Goal: Information Seeking & Learning: Check status

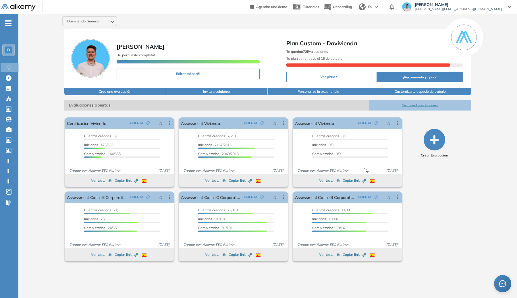
click at [8, 27] on ul "D Home Home Crear Evaluación Crear Evaluación Evaluaciones Evaluaciones Candida…" at bounding box center [9, 115] width 18 height 185
click at [9, 24] on span "-" at bounding box center [8, 22] width 6 height 5
click at [10, 20] on div "-" at bounding box center [8, 18] width 17 height 5
click at [10, 50] on div "D" at bounding box center [8, 50] width 7 height 7
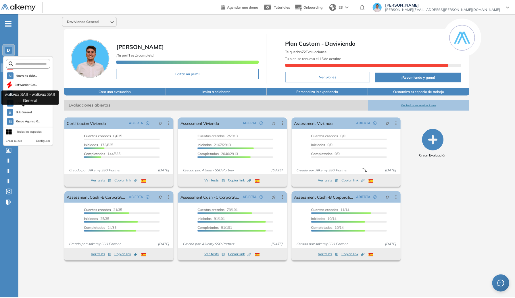
scroll to position [165, 0]
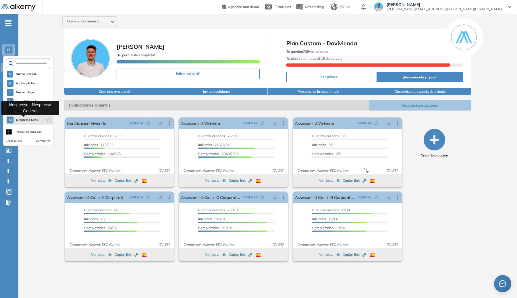
click at [25, 119] on span "Nespresso Gene..." at bounding box center [28, 120] width 24 height 5
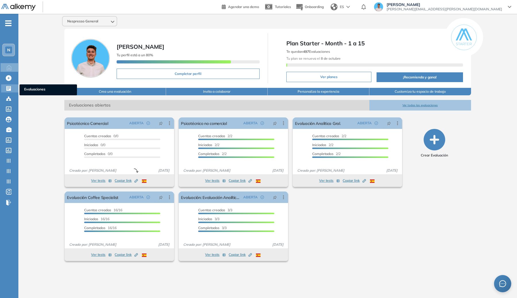
click at [10, 89] on icon at bounding box center [8, 88] width 5 height 5
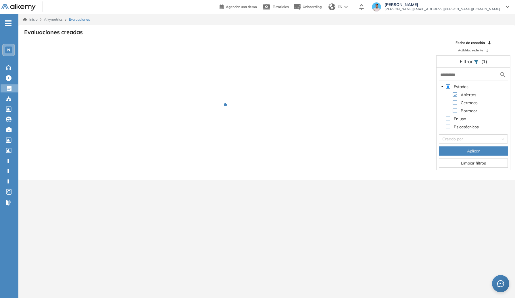
click at [4, 50] on div "N" at bounding box center [8, 49] width 11 height 11
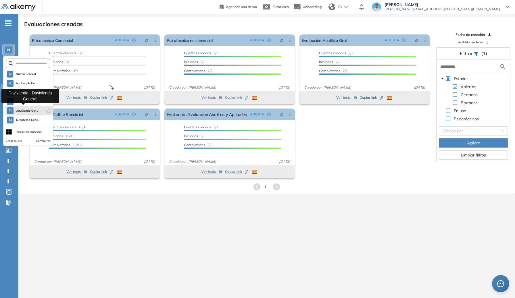
scroll to position [14, 0]
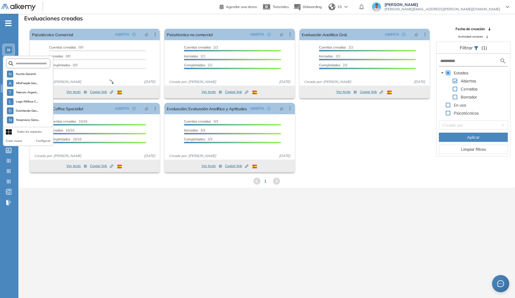
click at [384, 112] on div "El proctoring será activado ¡Importante!: Los usuarios que ya realizaron la eva…" at bounding box center [229, 100] width 404 height 148
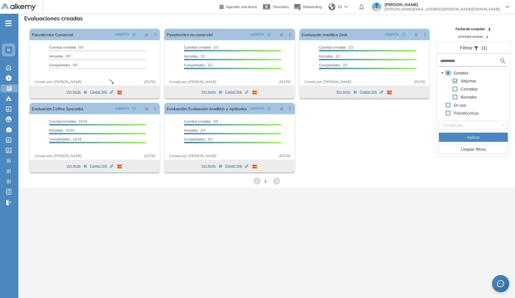
click at [454, 88] on span at bounding box center [454, 89] width 5 height 5
click at [471, 138] on span "Aplicar" at bounding box center [473, 137] width 13 height 6
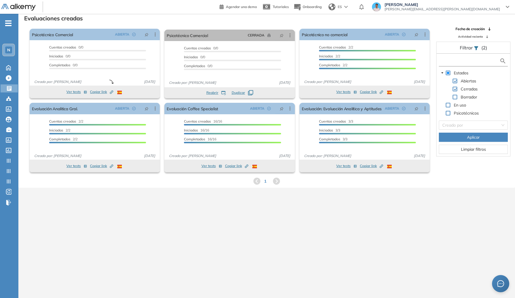
click at [451, 62] on input "text" at bounding box center [469, 61] width 59 height 6
paste input "**********"
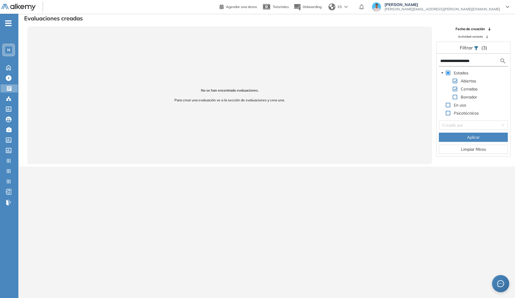
type input "**********"
click at [7, 22] on span "-" at bounding box center [8, 22] width 6 height 5
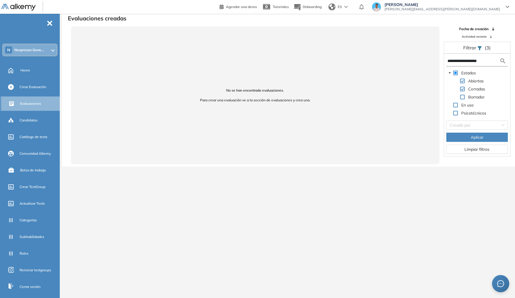
click at [33, 101] on span "Evaluaciones" at bounding box center [30, 103] width 21 height 5
click at [461, 63] on input "**********" at bounding box center [473, 61] width 52 height 6
click at [17, 52] on span "Nespresso Gene..." at bounding box center [28, 50] width 29 height 5
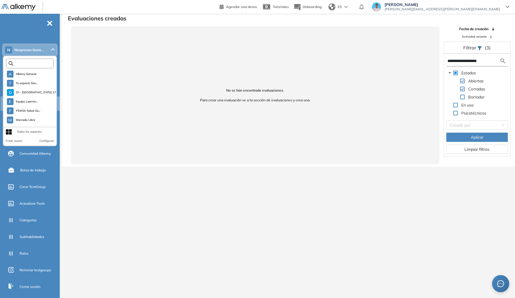
click at [33, 64] on input "text" at bounding box center [31, 63] width 36 height 4
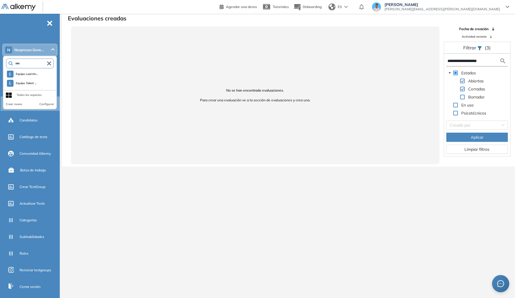
type input "****"
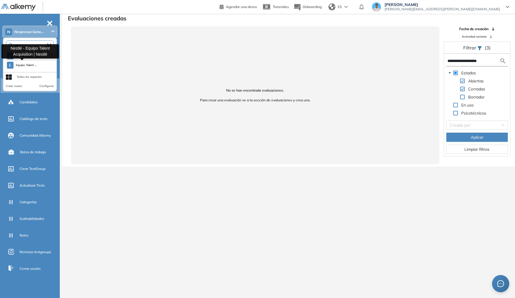
scroll to position [16, 0]
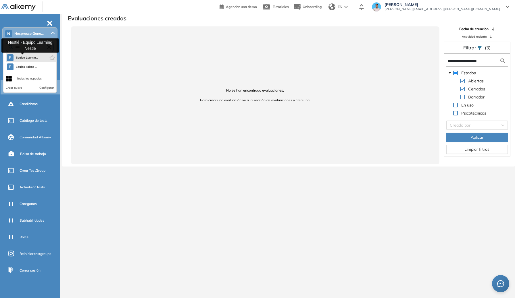
click at [28, 57] on span "Equipo Learnin..." at bounding box center [27, 57] width 22 height 5
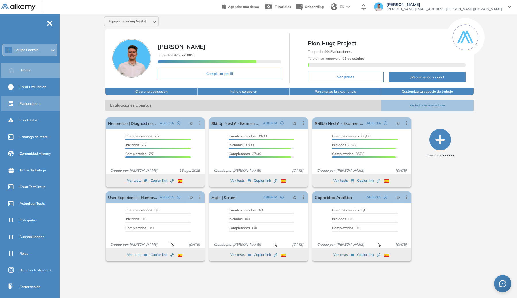
click at [18, 98] on div "Evaluaciones" at bounding box center [31, 103] width 60 height 14
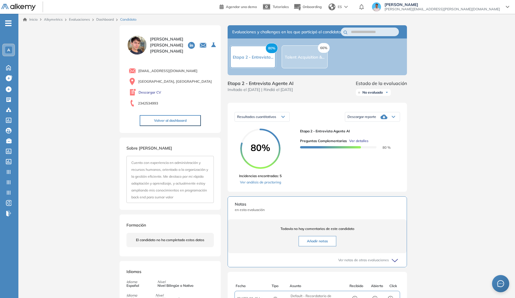
click at [142, 47] on img at bounding box center [136, 44] width 21 height 21
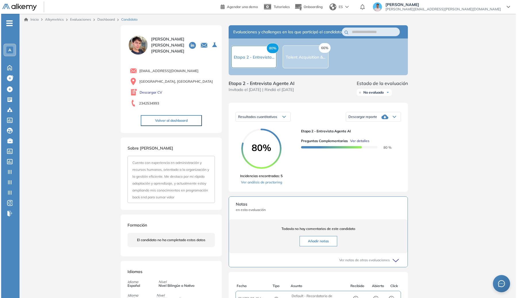
scroll to position [53, 0]
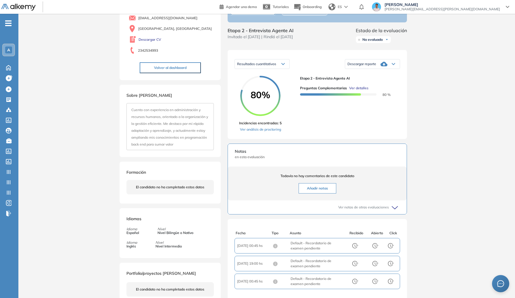
click at [354, 91] on span "Ver detalles" at bounding box center [358, 88] width 19 height 5
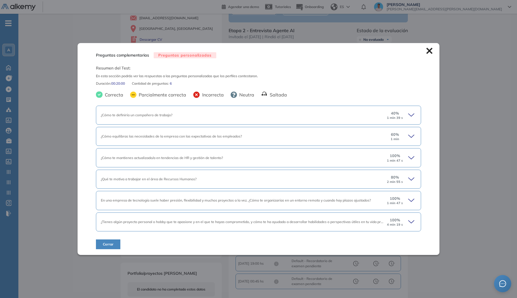
click at [310, 116] on div "¿Cómo te definiría un compañero de trabajo?" at bounding box center [243, 115] width 284 height 5
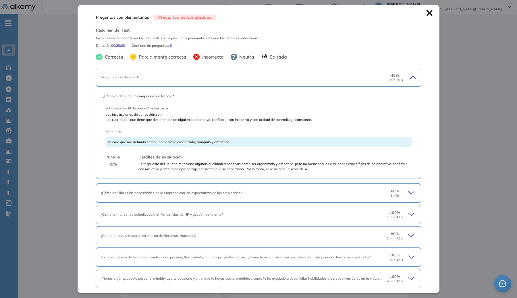
click at [297, 82] on div "Pregunta abierta con IA 40 % 1 min 39 s" at bounding box center [258, 77] width 325 height 19
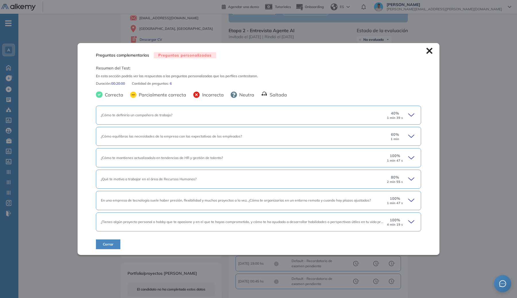
click at [275, 135] on div "¿Cómo equilibras las necesidades de la empresa con las expectativas de los empl…" at bounding box center [243, 136] width 284 height 5
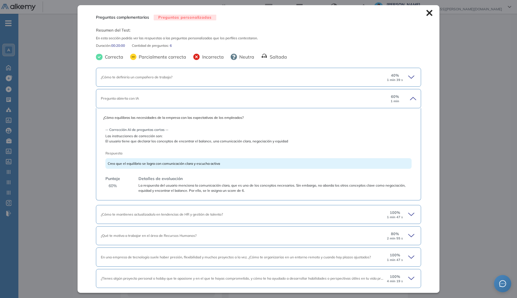
click at [271, 104] on div "Pregunta abierta con IA 60 % 1 min" at bounding box center [258, 98] width 325 height 19
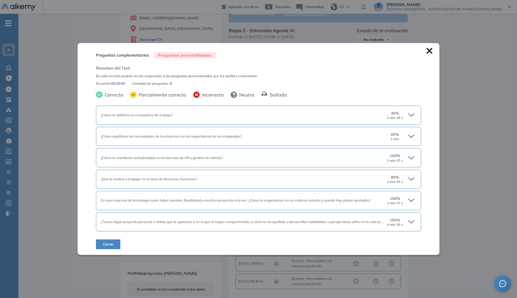
click at [254, 158] on div "¿Cómo te mantienes actualizado/a en tendencias de HR y gestión de talento?" at bounding box center [243, 157] width 284 height 5
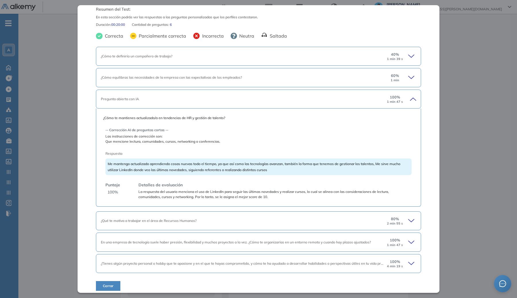
scroll to position [25, 0]
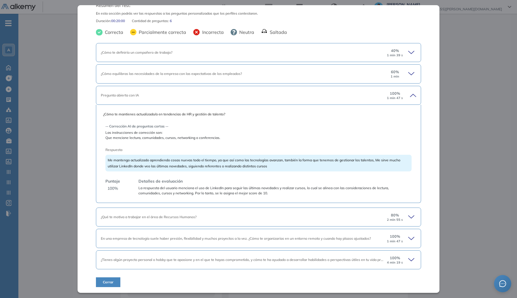
click at [233, 218] on div "¿Qué te motiva a trabajar en el área de Recursos Humanos?" at bounding box center [243, 216] width 284 height 5
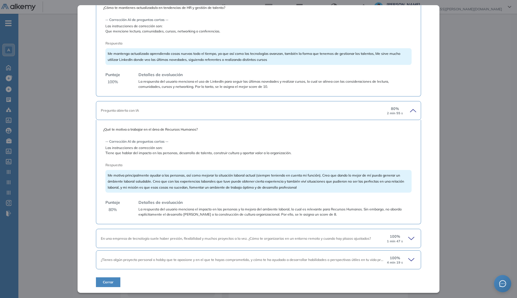
click at [230, 232] on div "En una empresa de tecnología suele haber presión, flexibilidad y muchos proyect…" at bounding box center [258, 238] width 325 height 19
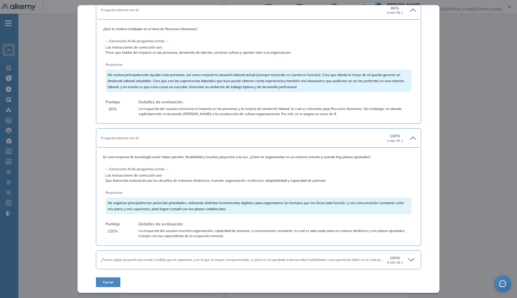
click at [221, 252] on div "¿Tienes algún proyecto personal o hobby que te apasione y en el que te hayas co…" at bounding box center [258, 259] width 325 height 19
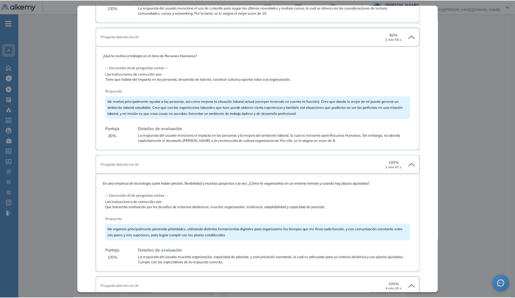
scroll to position [0, 0]
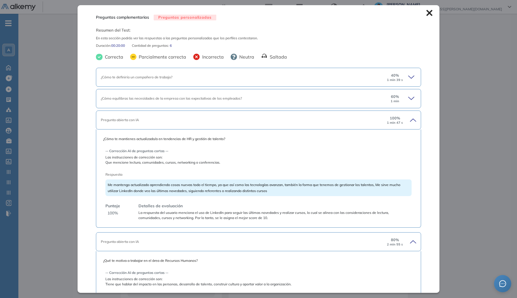
click at [420, 137] on div "Preguntas complementarias Preguntas personalizadas Resumen del Test: En esta se…" at bounding box center [259, 148] width 362 height 287
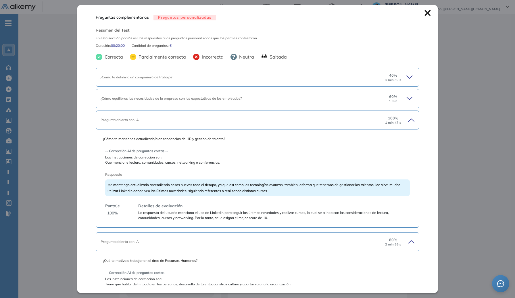
click at [441, 63] on div "Inicio Alkymetrics Evaluaciones Dashboard Candidato Preguntas complementarias P…" at bounding box center [266, 159] width 496 height 396
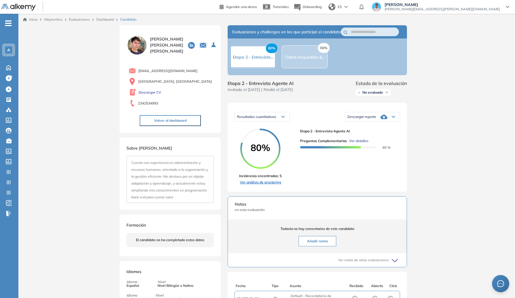
click at [280, 185] on link "Ver análisis de proctoring" at bounding box center [260, 182] width 42 height 5
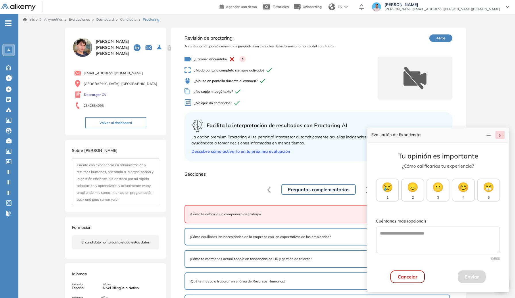
click at [502, 137] on button "button" at bounding box center [499, 135] width 9 height 8
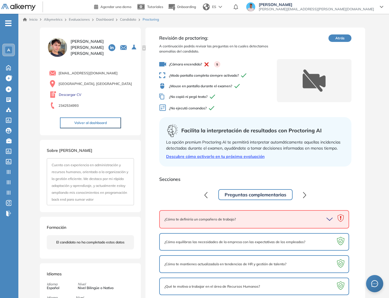
drag, startPoint x: 129, startPoint y: 20, endPoint x: 183, endPoint y: 21, distance: 54.6
click at [129, 20] on link "Candidato" at bounding box center [128, 19] width 16 height 4
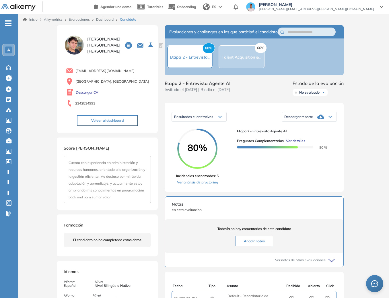
click at [299, 144] on span "Ver detalles" at bounding box center [295, 140] width 19 height 5
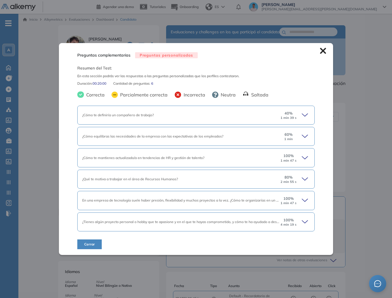
click at [154, 114] on div "¿Cómo te definiría un compañero de trabajo?" at bounding box center [181, 115] width 198 height 5
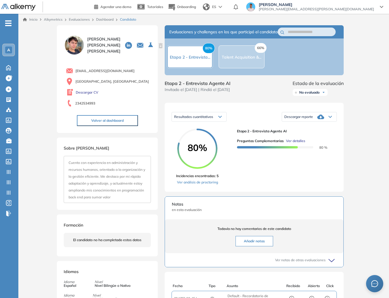
click at [350, 130] on div "Preguntas complementarias Preguntas personalizadas Resumen del Test: En esta se…" at bounding box center [204, 210] width 299 height 371
click at [206, 185] on link "Ver análisis de proctoring" at bounding box center [197, 182] width 42 height 5
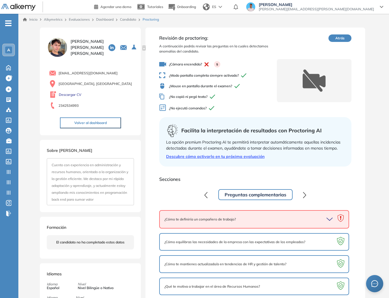
click at [121, 18] on link "Candidato" at bounding box center [128, 19] width 16 height 4
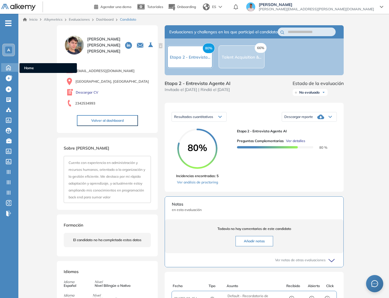
click at [13, 65] on icon at bounding box center [8, 67] width 10 height 7
